Goal: Information Seeking & Learning: Learn about a topic

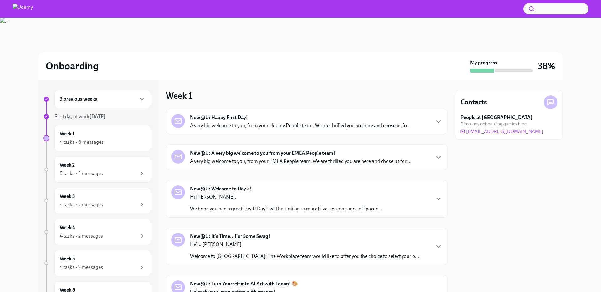
scroll to position [119, 0]
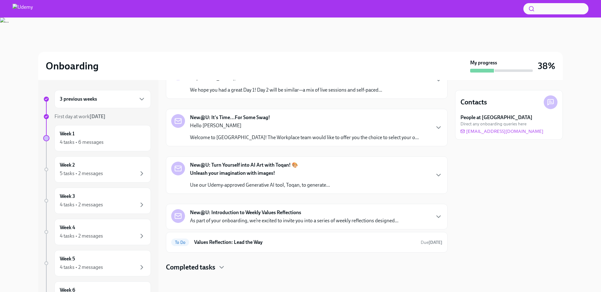
click at [321, 214] on div "New@U: Introduction to Weekly Values Reflections As part of your onboarding, we…" at bounding box center [294, 216] width 208 height 15
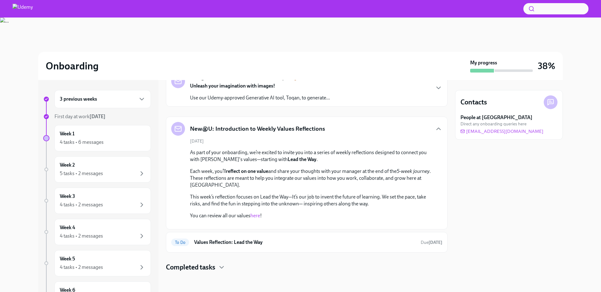
scroll to position [275, 0]
click at [284, 251] on div "To Do Values Reflection: Lead the Way Due [DATE]" at bounding box center [307, 242] width 282 height 21
click at [285, 247] on div "To Do Values Reflection: Lead the Way Due [DATE]" at bounding box center [306, 243] width 271 height 10
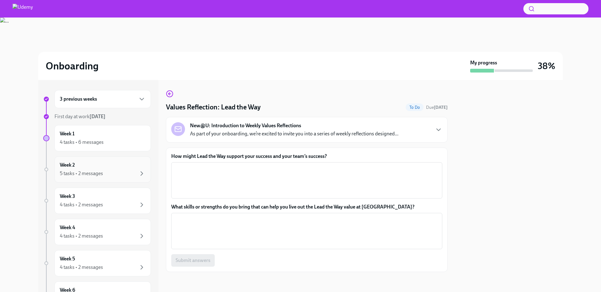
click at [117, 166] on div "Week 2 5 tasks • 2 messages" at bounding box center [103, 170] width 86 height 16
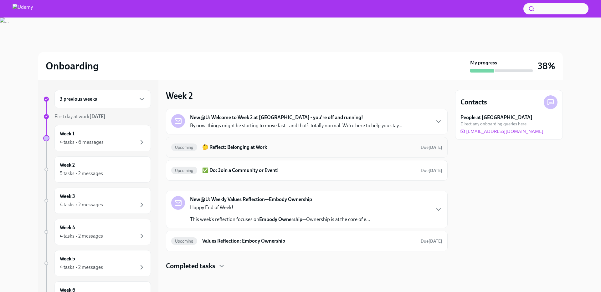
click at [289, 151] on div "Upcoming 🤔 Reflect: Belonging at Work Due [DATE]" at bounding box center [306, 147] width 271 height 10
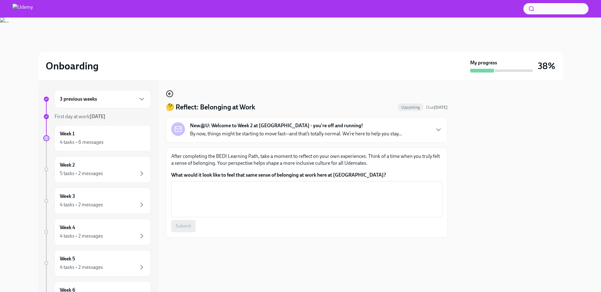
click at [170, 92] on icon "button" at bounding box center [170, 94] width 8 height 8
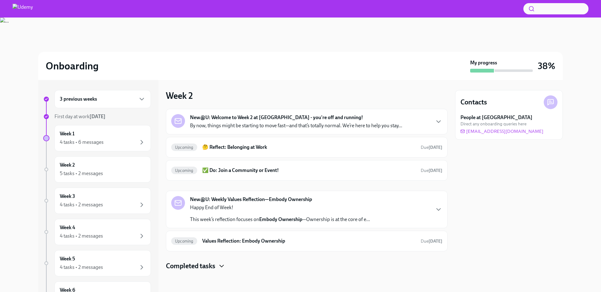
click at [223, 266] on icon "button" at bounding box center [222, 267] width 8 height 8
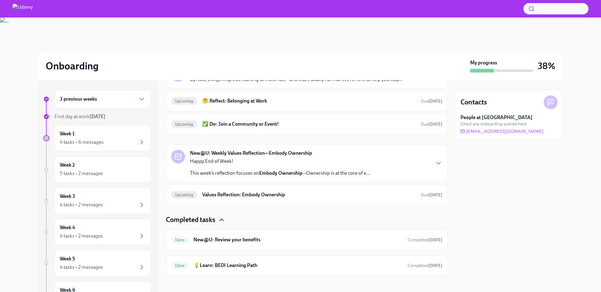
scroll to position [50, 0]
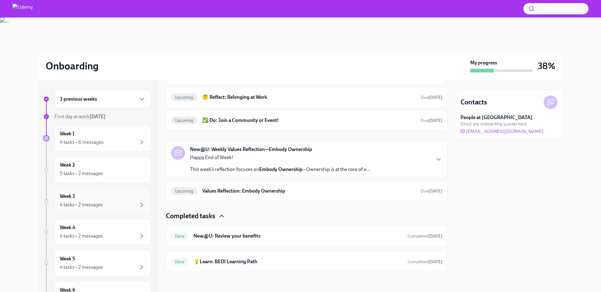
click at [106, 192] on div "Week 3 4 tasks • 2 messages" at bounding box center [102, 201] width 96 height 26
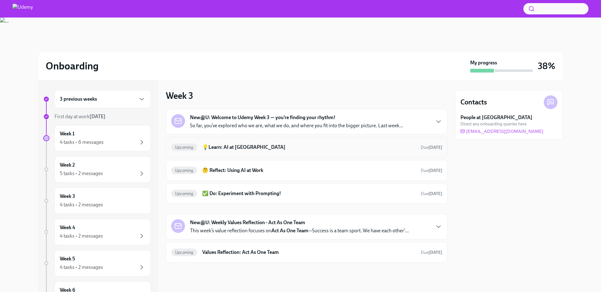
click at [301, 149] on h6 "💡Learn: AI at [GEOGRAPHIC_DATA]" at bounding box center [308, 147] width 213 height 7
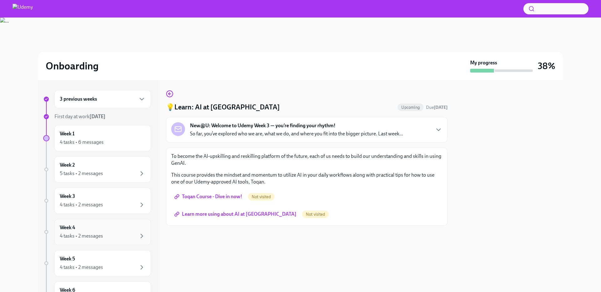
click at [96, 222] on div "Week 4 4 tasks • 2 messages" at bounding box center [102, 232] width 96 height 26
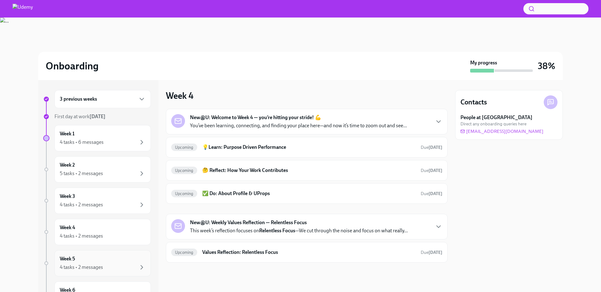
click at [100, 257] on div "Week 5 4 tasks • 2 messages" at bounding box center [103, 264] width 86 height 16
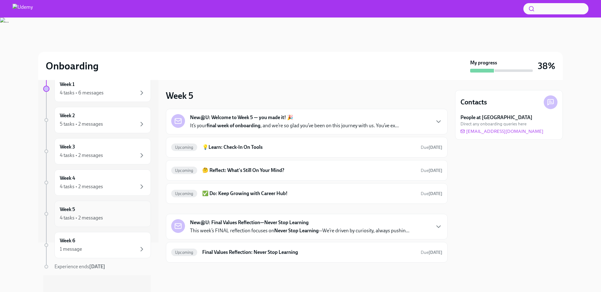
scroll to position [53, 0]
click at [102, 233] on div "Week 6 1 message" at bounding box center [102, 242] width 96 height 26
